Goal: Navigation & Orientation: Find specific page/section

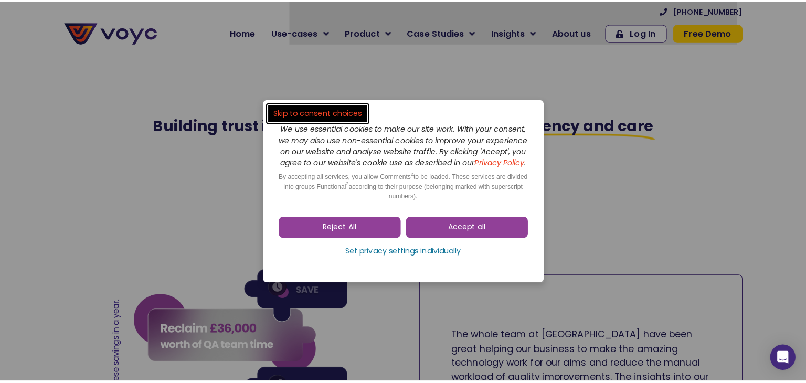
scroll to position [1481, 0]
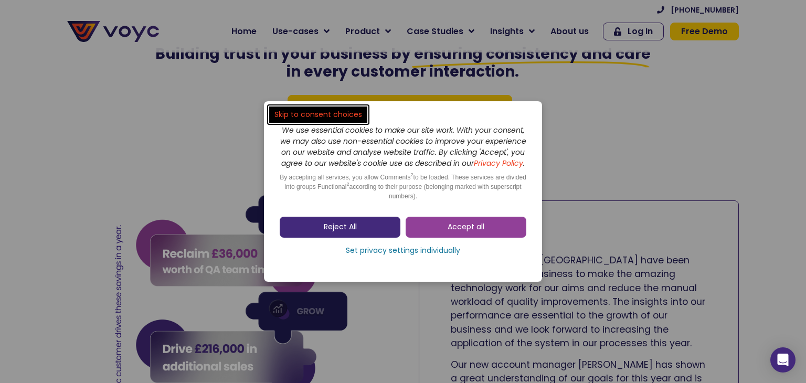
click at [326, 223] on link "Reject All" at bounding box center [340, 227] width 121 height 21
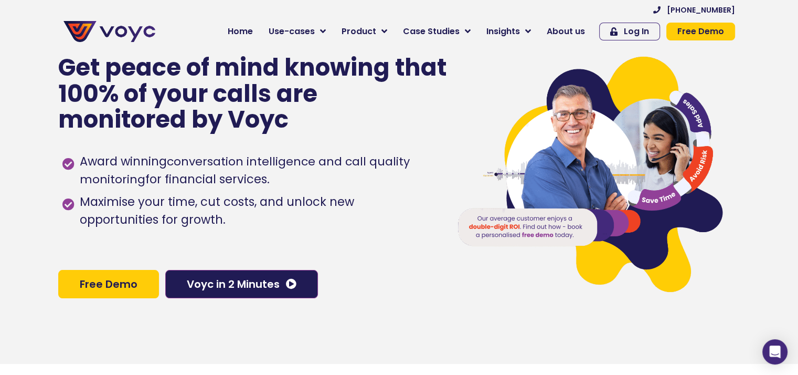
scroll to position [0, 0]
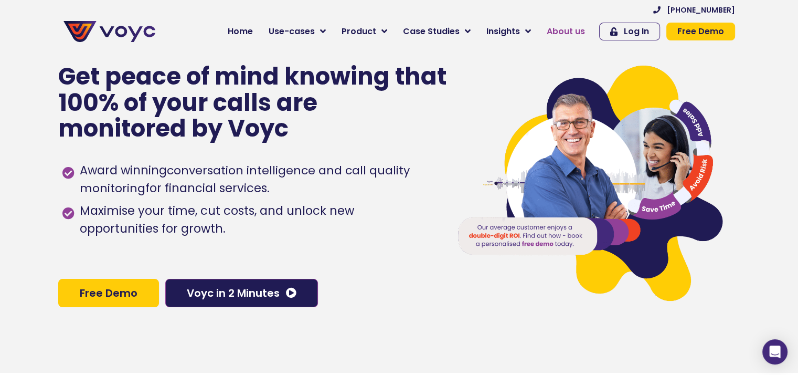
click at [563, 34] on span "About us" at bounding box center [566, 31] width 38 height 13
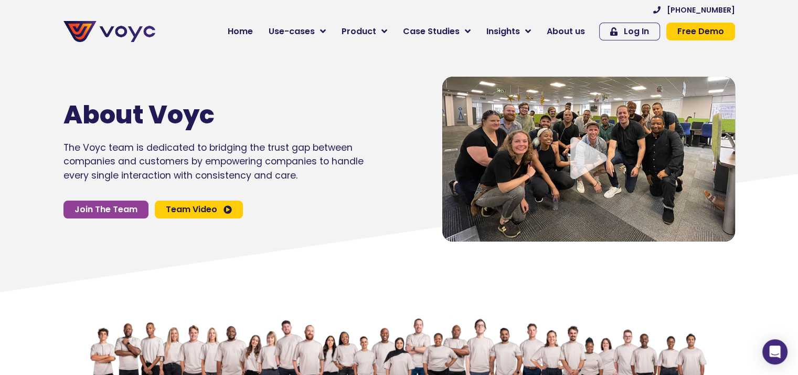
click at [590, 152] on icon "Video play button" at bounding box center [589, 158] width 37 height 42
